Goal: Information Seeking & Learning: Learn about a topic

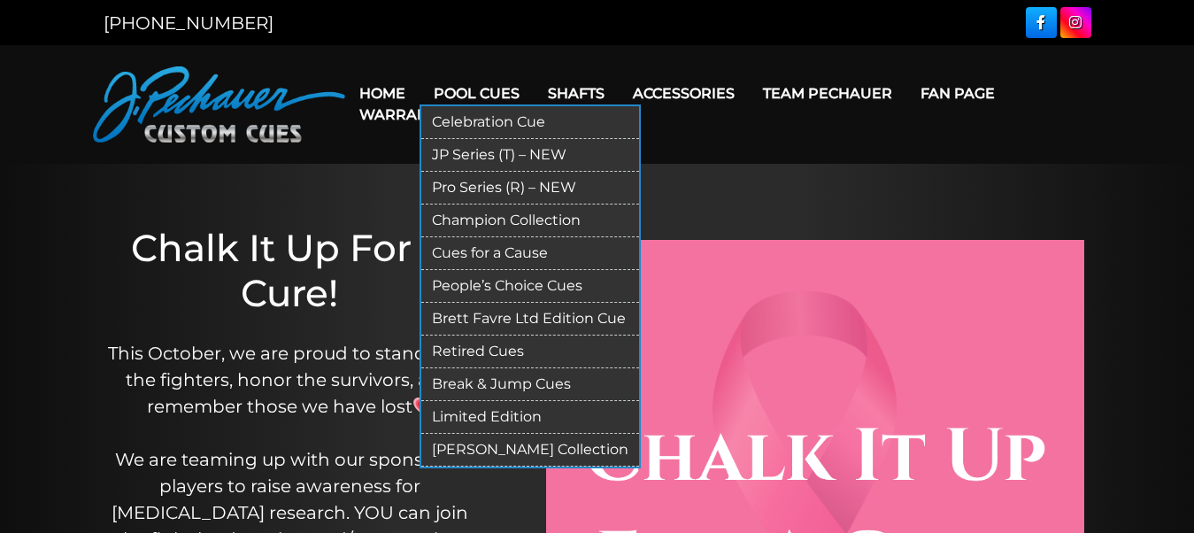
click at [481, 346] on link "Retired Cues" at bounding box center [530, 352] width 218 height 33
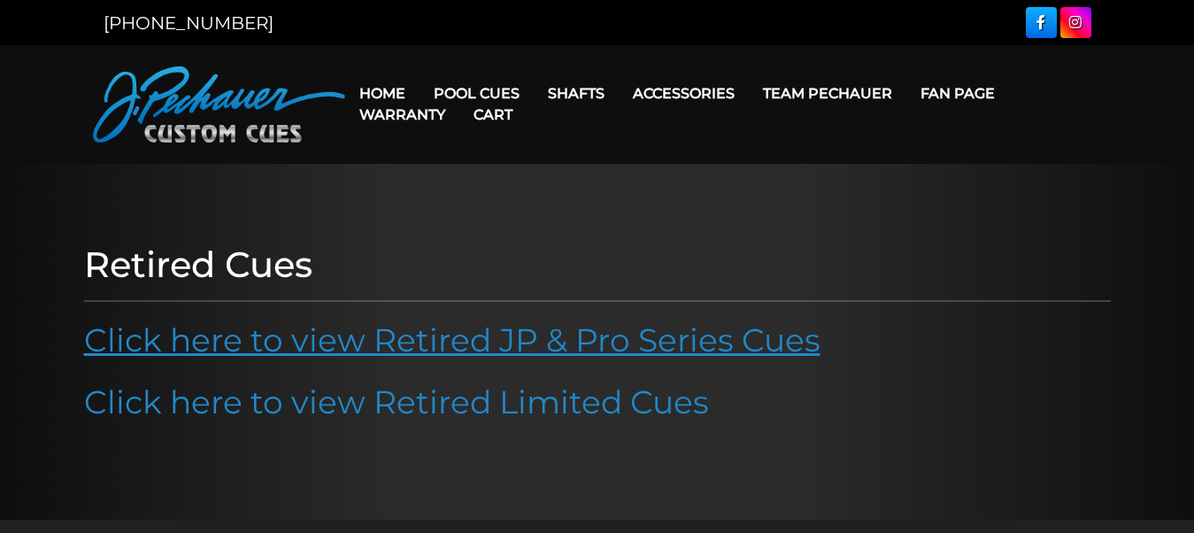
click at [427, 343] on link "Click here to view Retired JP & Pro Series Cues" at bounding box center [452, 339] width 737 height 39
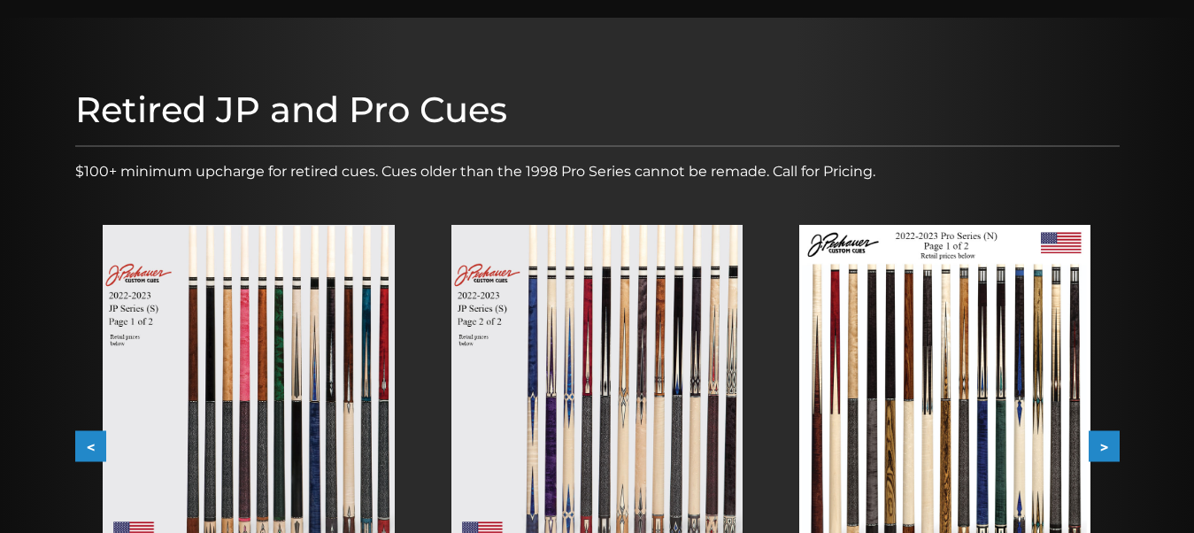
scroll to position [195, 0]
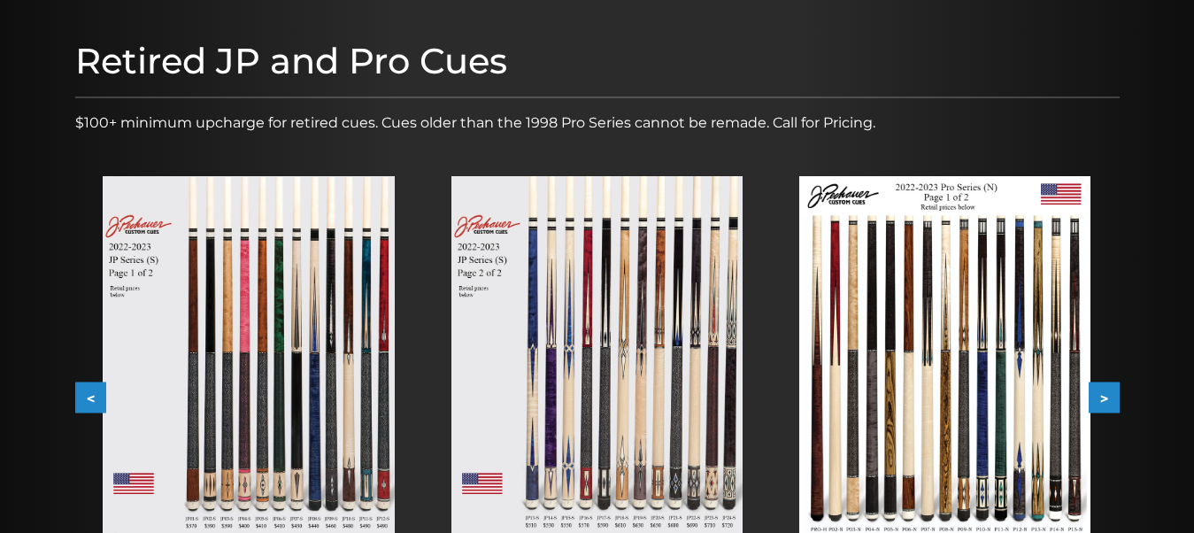
click at [1113, 400] on button ">" at bounding box center [1104, 397] width 31 height 31
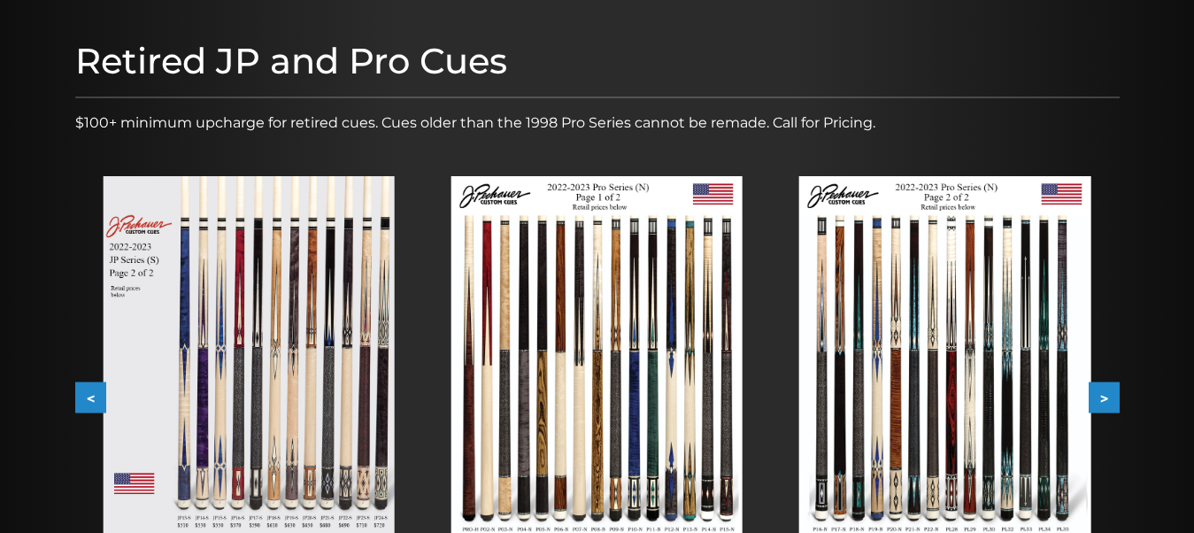
click at [1112, 399] on button ">" at bounding box center [1104, 397] width 31 height 31
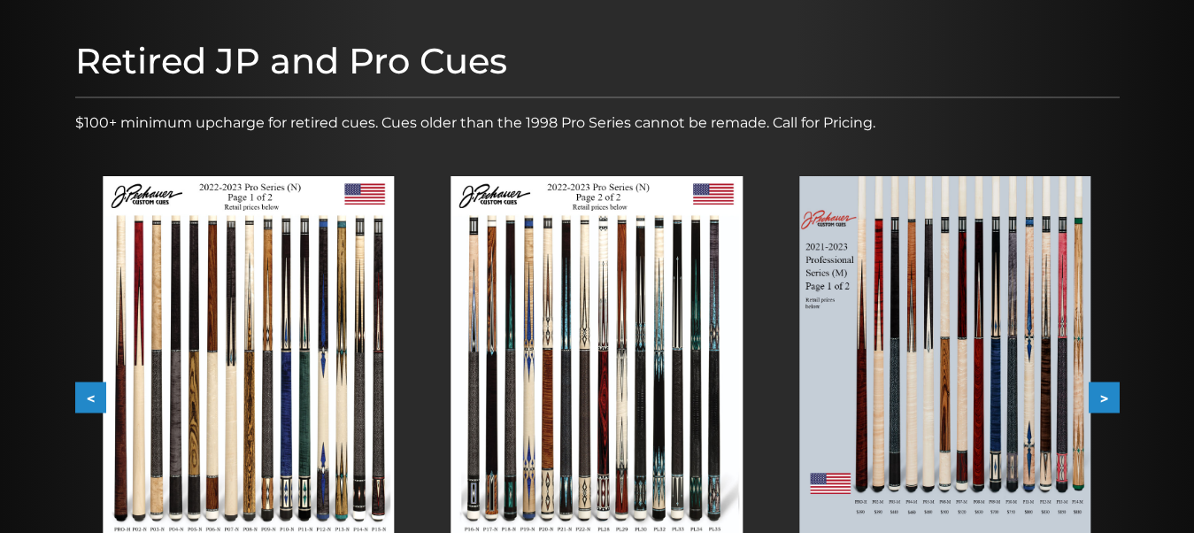
click at [1112, 399] on button ">" at bounding box center [1104, 397] width 31 height 31
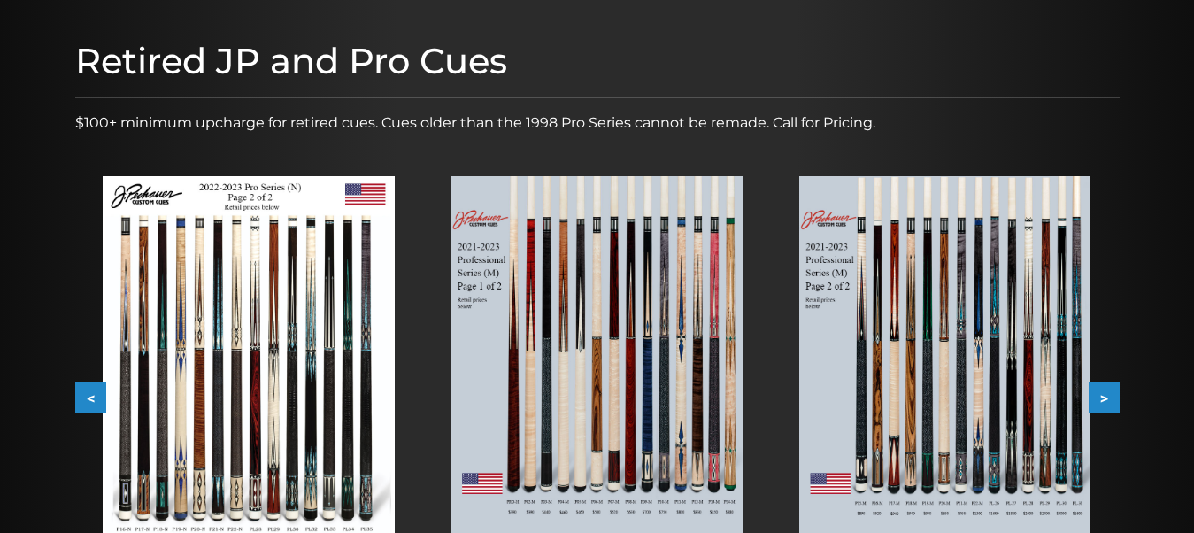
click at [1112, 399] on button ">" at bounding box center [1104, 397] width 31 height 31
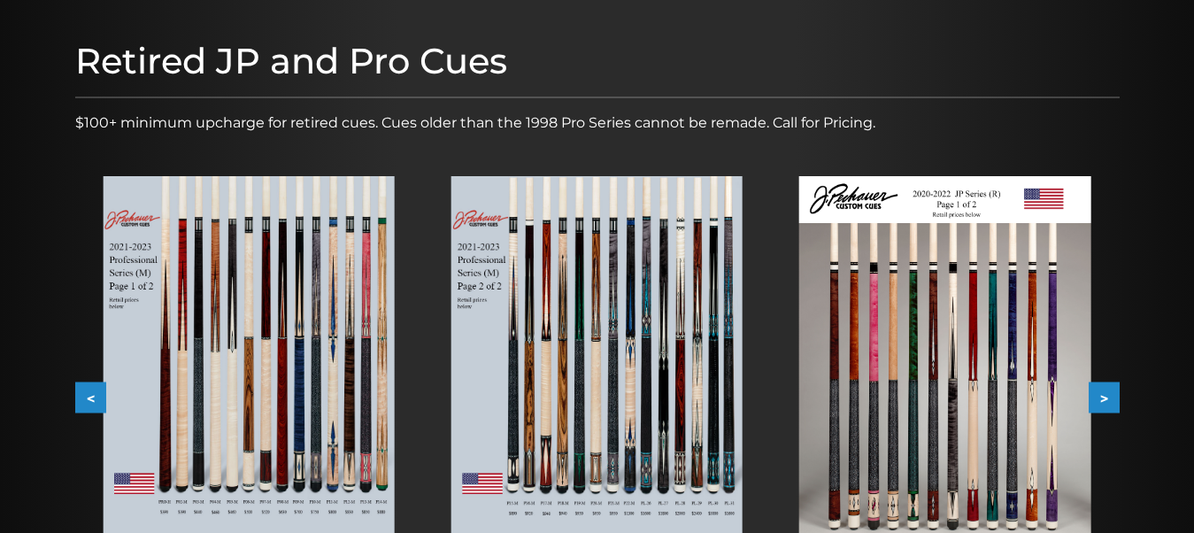
click at [1112, 399] on button ">" at bounding box center [1104, 397] width 31 height 31
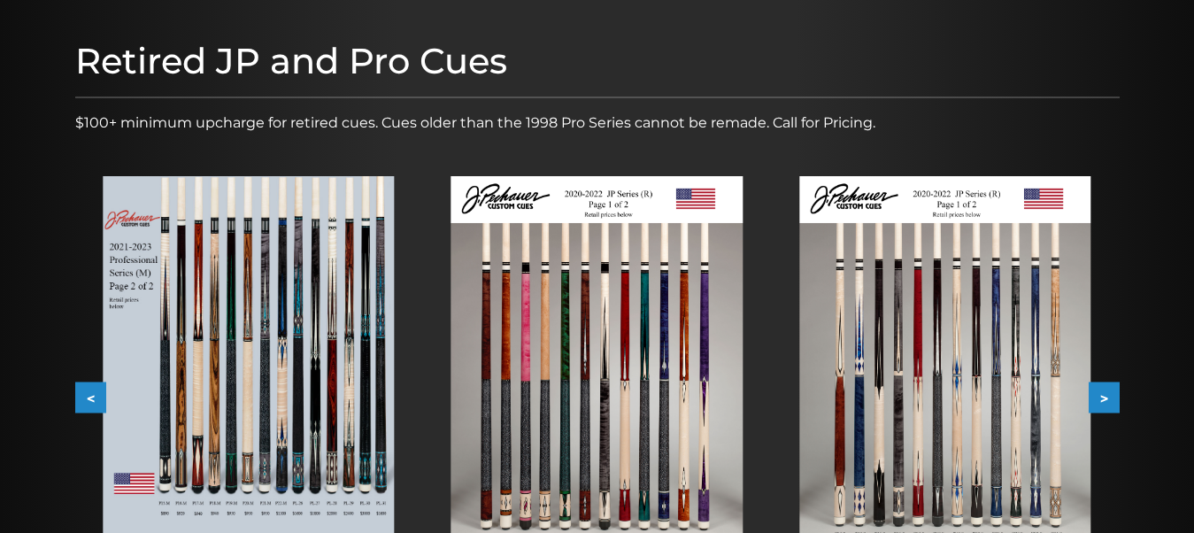
click at [1112, 399] on button ">" at bounding box center [1104, 397] width 31 height 31
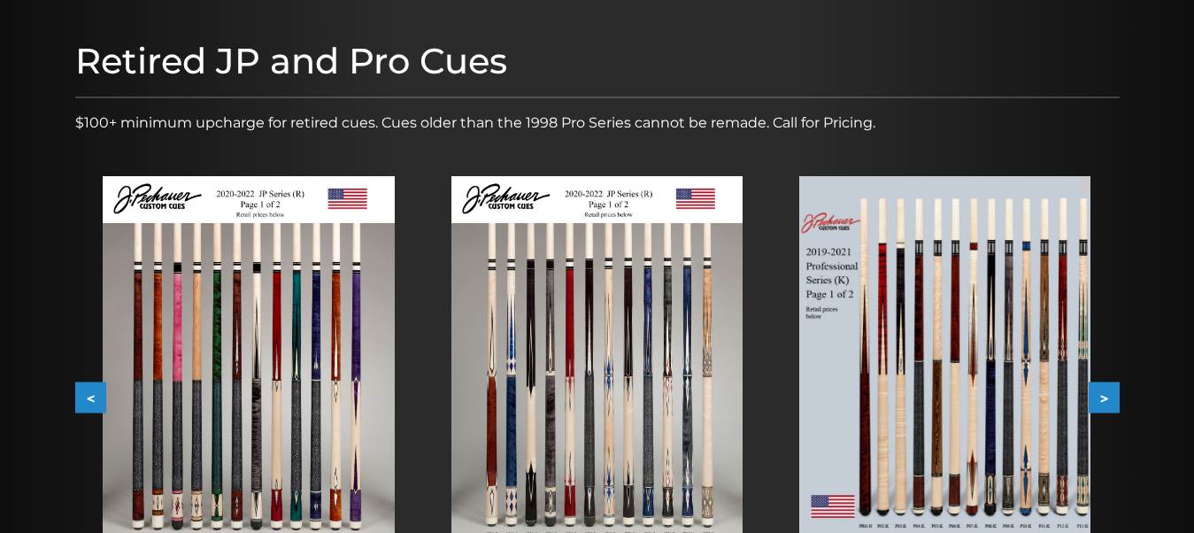
click at [1112, 399] on button ">" at bounding box center [1104, 397] width 31 height 31
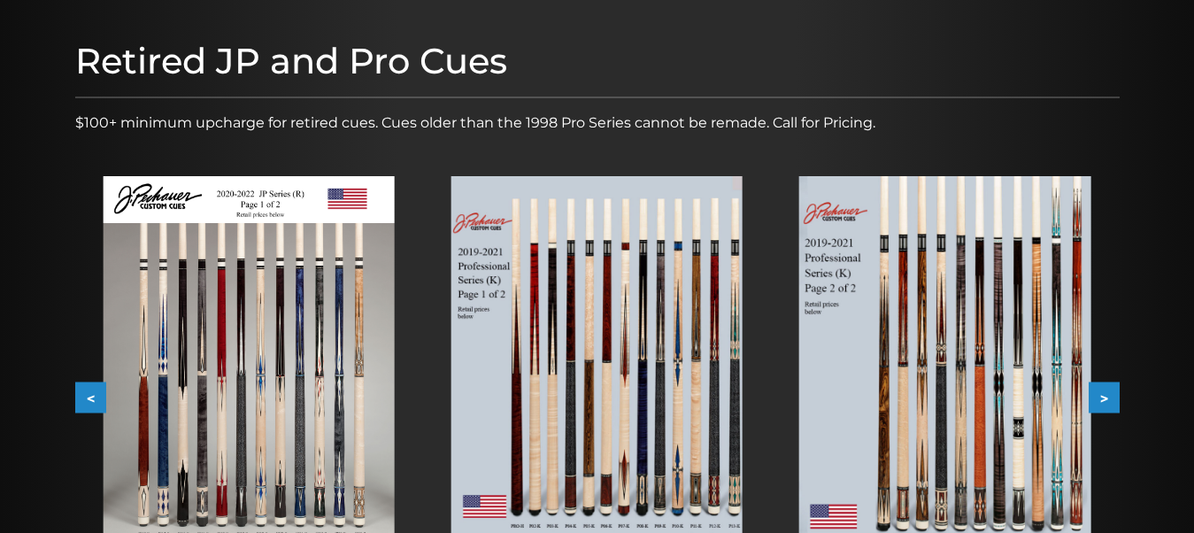
click at [1112, 399] on button ">" at bounding box center [1104, 397] width 31 height 31
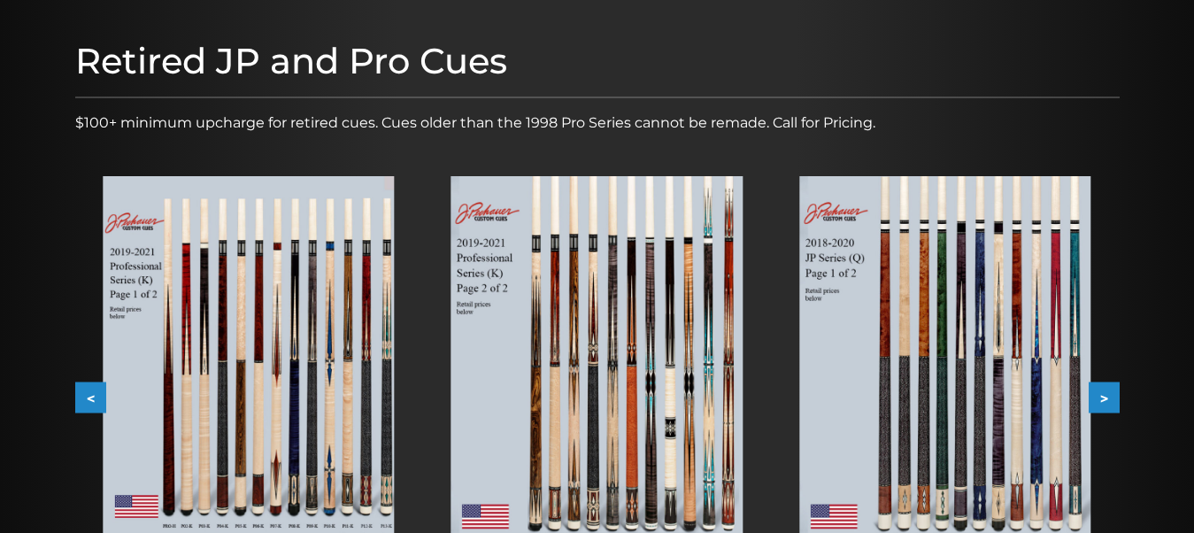
click at [1112, 399] on button ">" at bounding box center [1104, 397] width 31 height 31
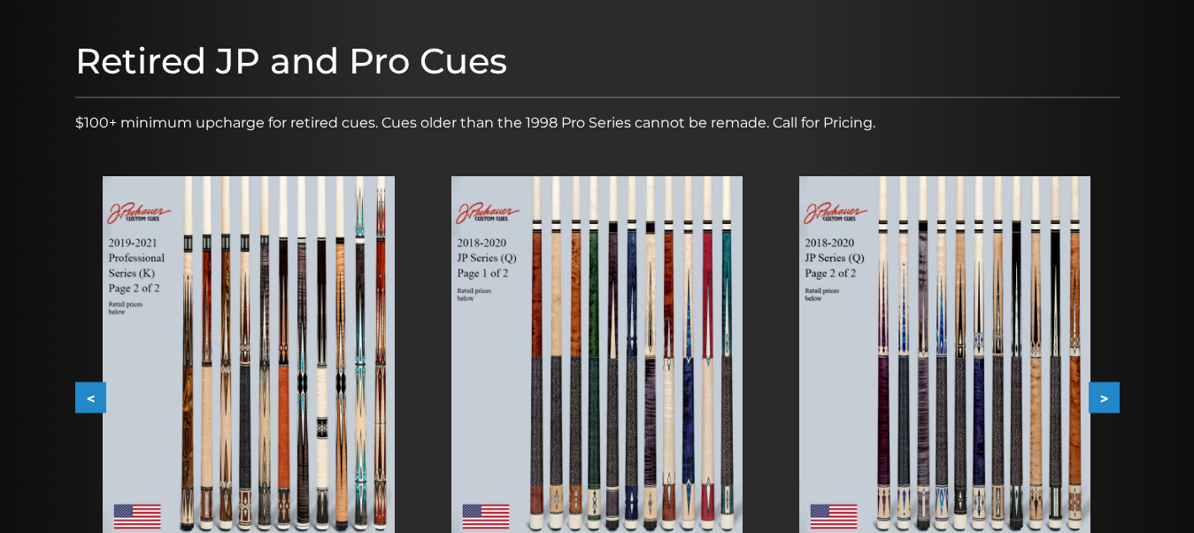
click at [1112, 399] on button ">" at bounding box center [1104, 397] width 31 height 31
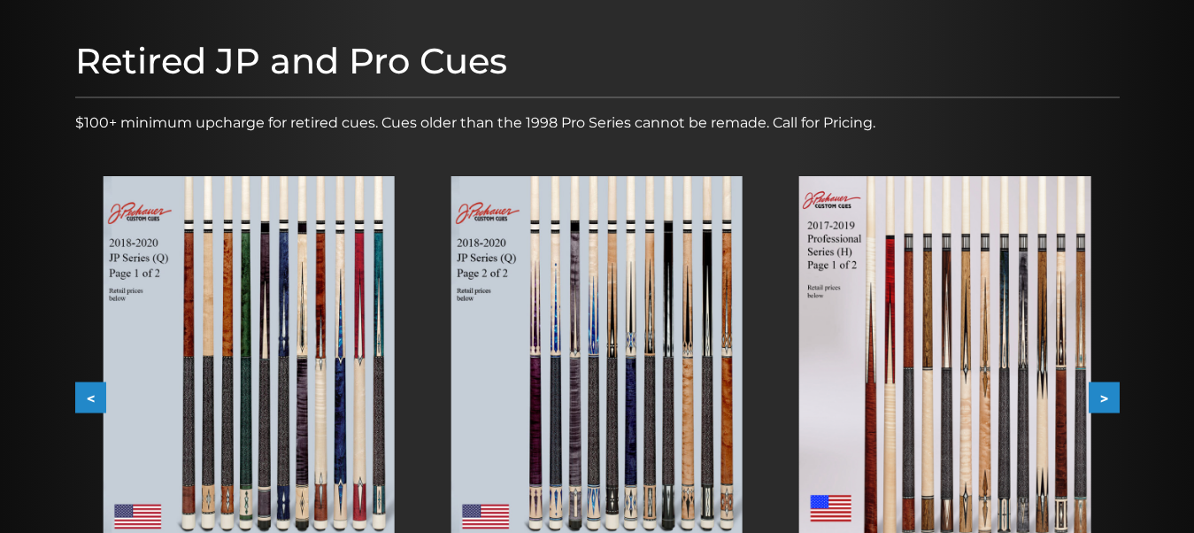
click at [1112, 399] on button ">" at bounding box center [1104, 397] width 31 height 31
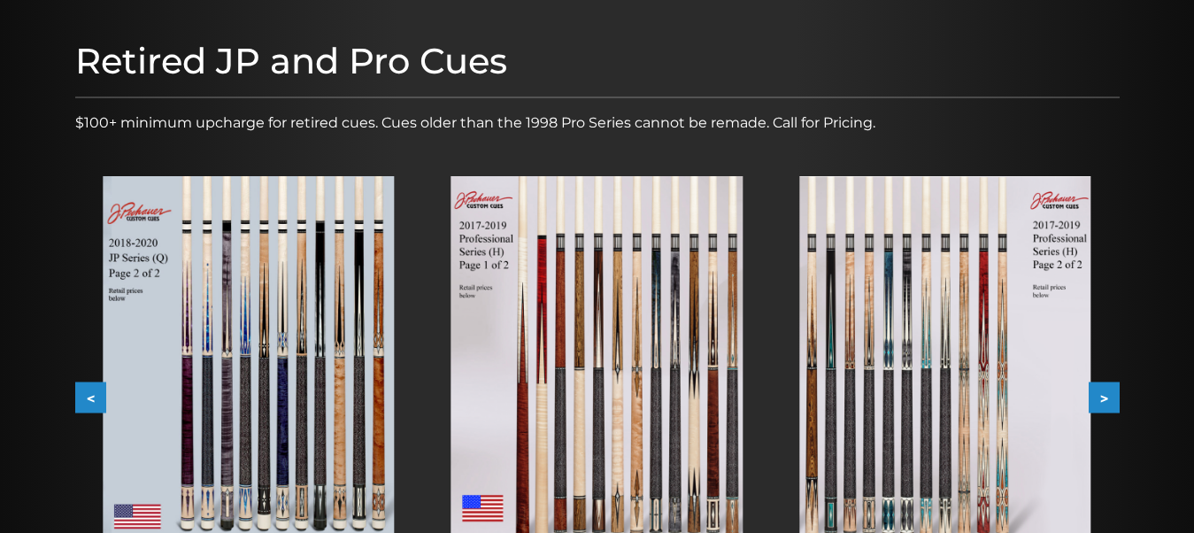
click at [1112, 399] on button ">" at bounding box center [1104, 397] width 31 height 31
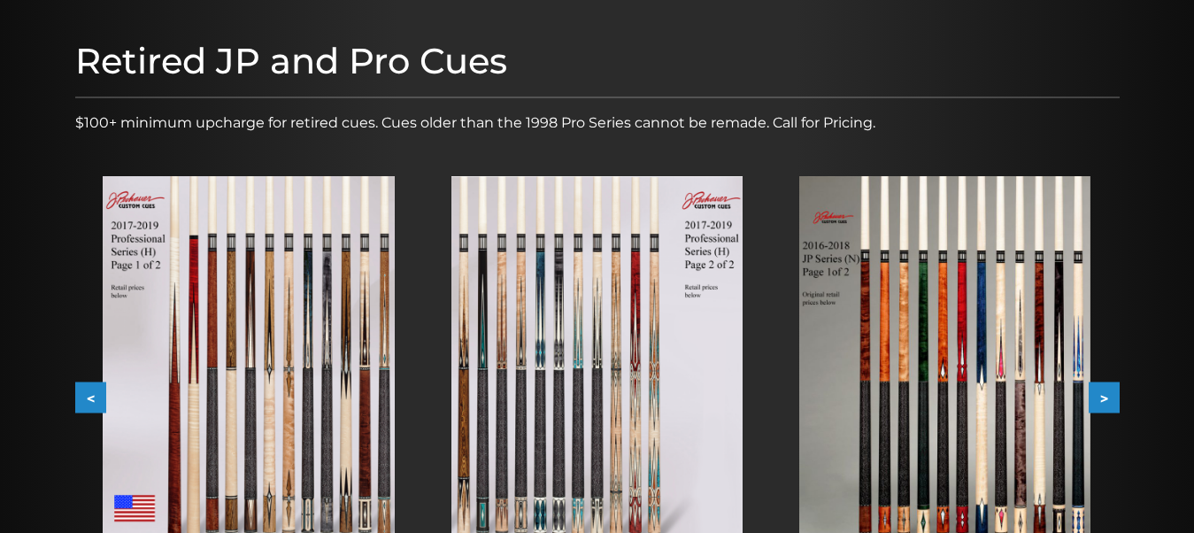
click at [1112, 399] on button ">" at bounding box center [1104, 397] width 31 height 31
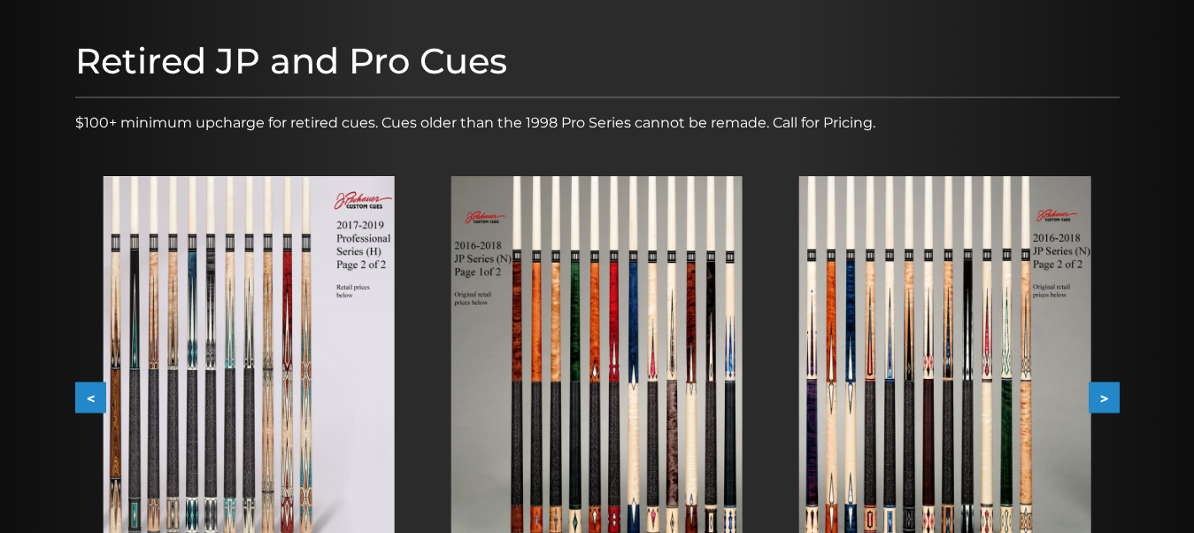
click at [1112, 399] on button ">" at bounding box center [1104, 397] width 31 height 31
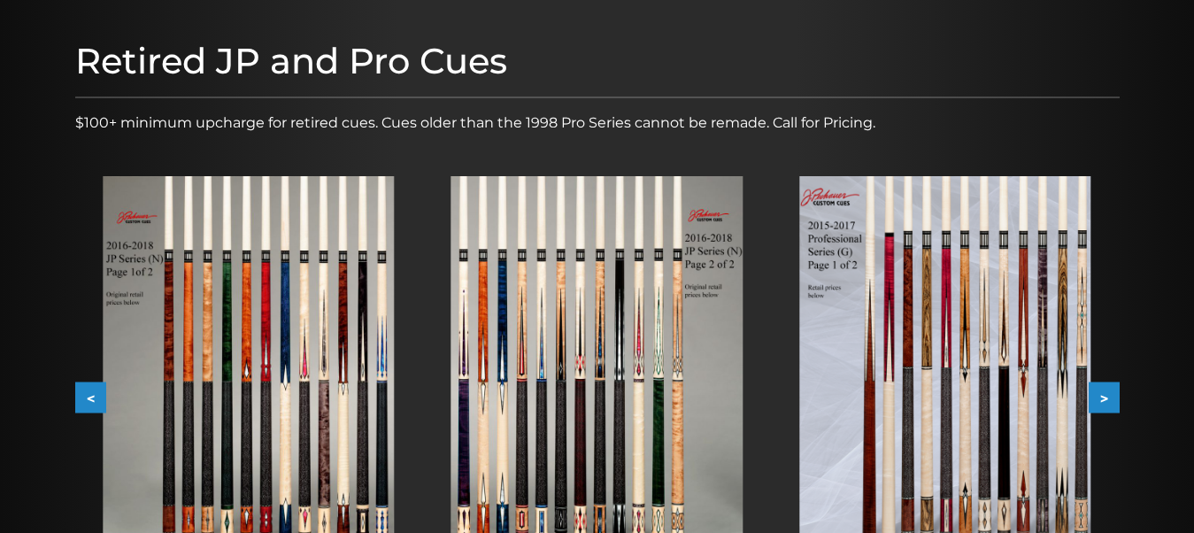
click at [1112, 399] on button ">" at bounding box center [1104, 397] width 31 height 31
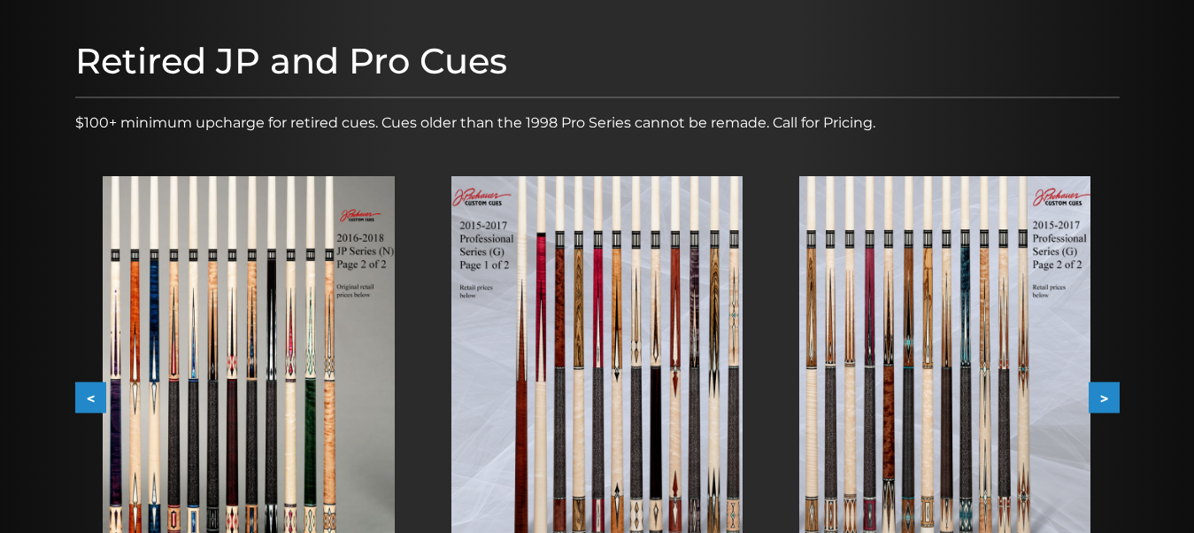
click at [1112, 399] on button ">" at bounding box center [1104, 397] width 31 height 31
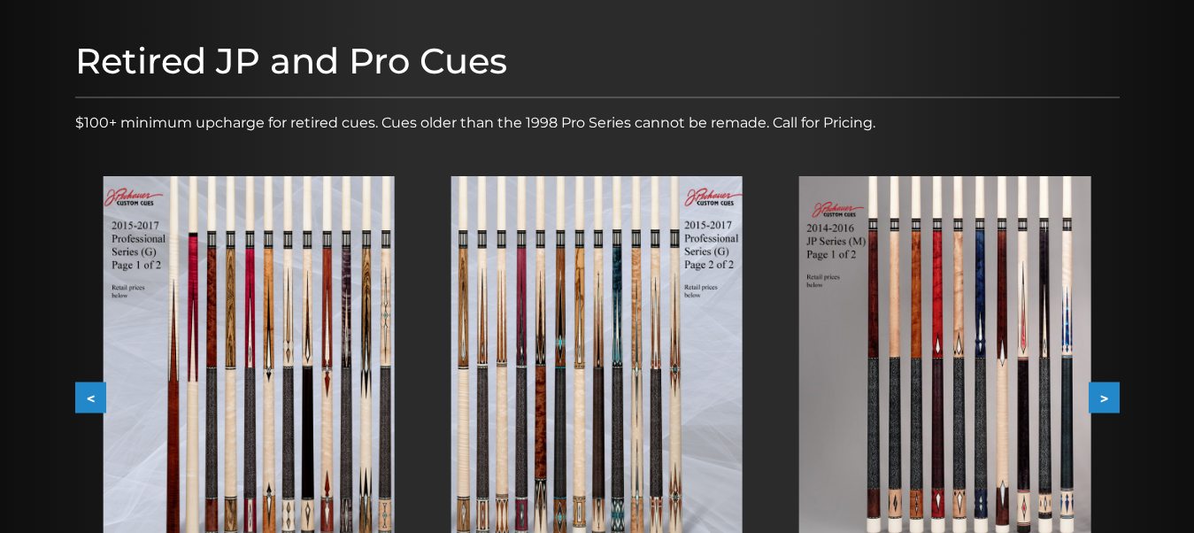
click at [1112, 399] on button ">" at bounding box center [1104, 397] width 31 height 31
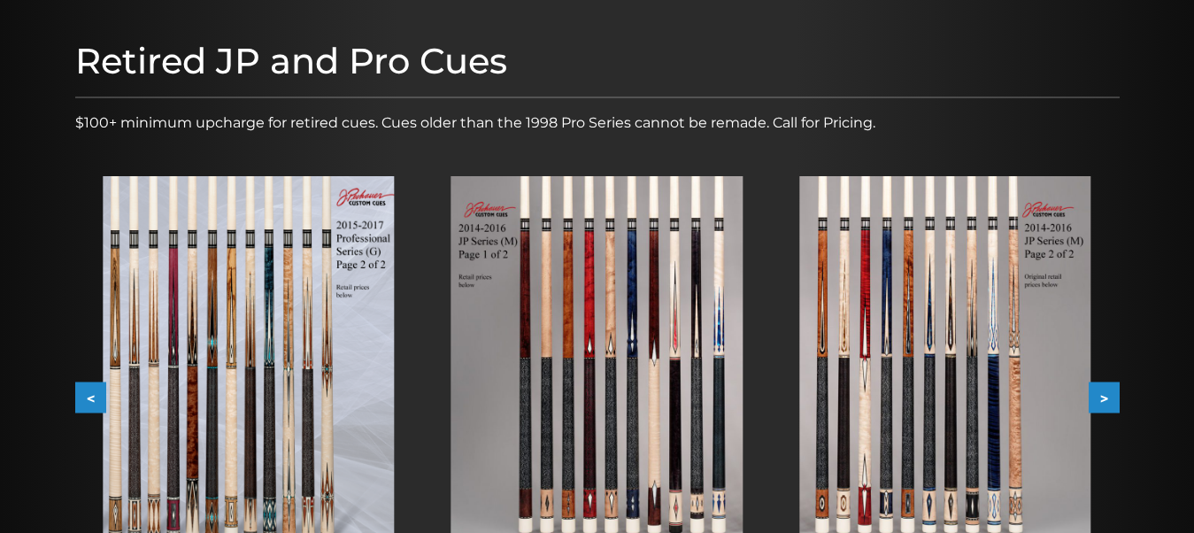
click at [952, 398] on img at bounding box center [944, 373] width 291 height 395
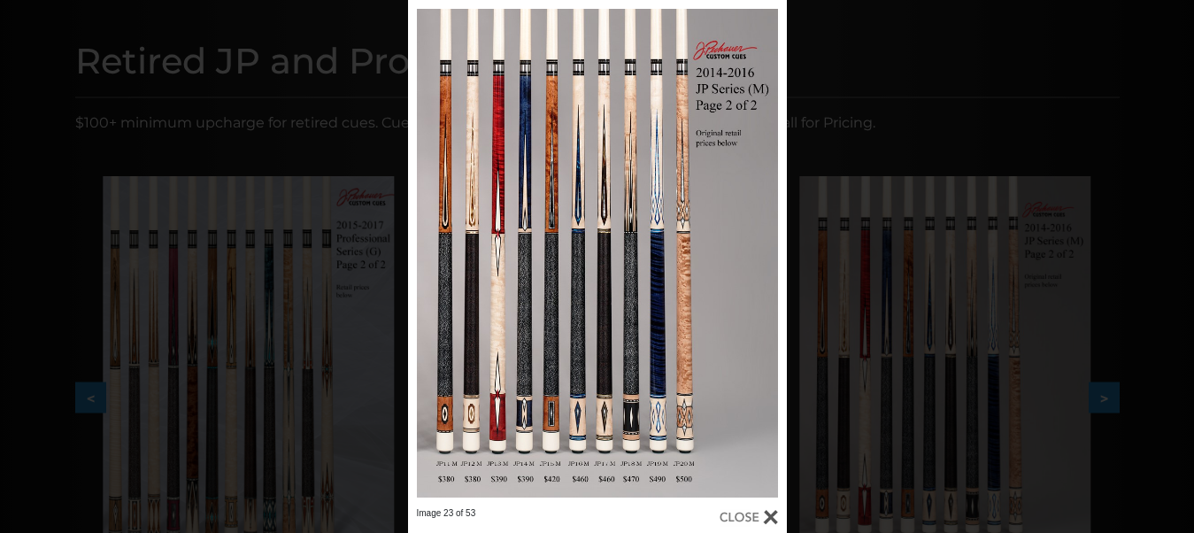
click at [912, 84] on div "Image 23 of 53" at bounding box center [597, 266] width 1194 height 533
